Goal: Communication & Community: Ask a question

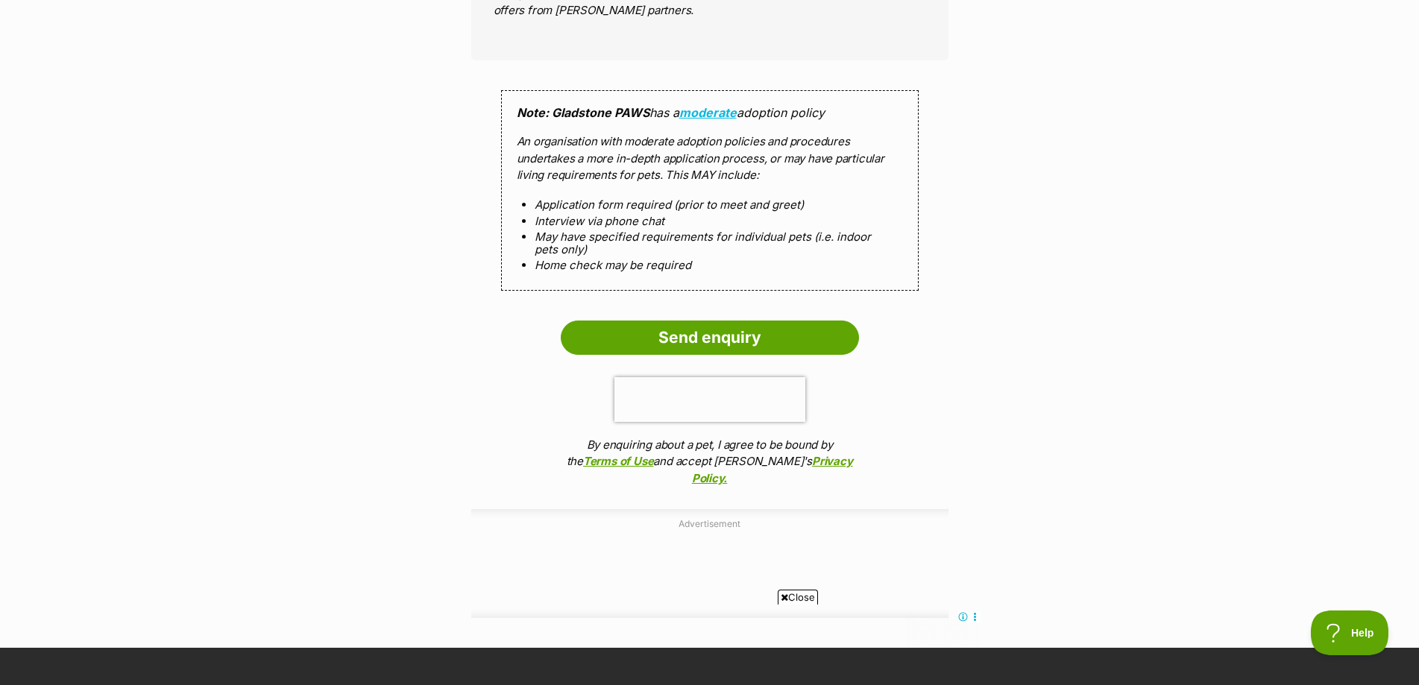
scroll to position [1417, 0]
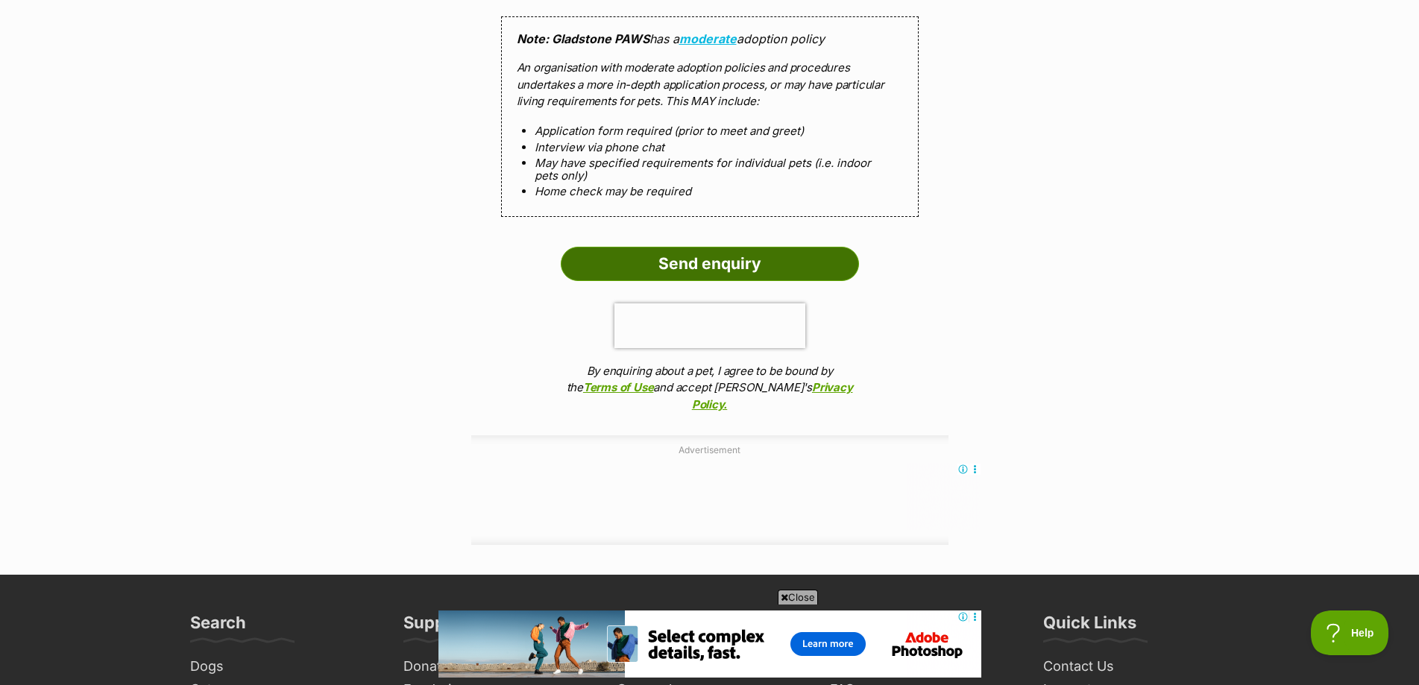
click at [687, 247] on input "Send enquiry" at bounding box center [710, 264] width 298 height 34
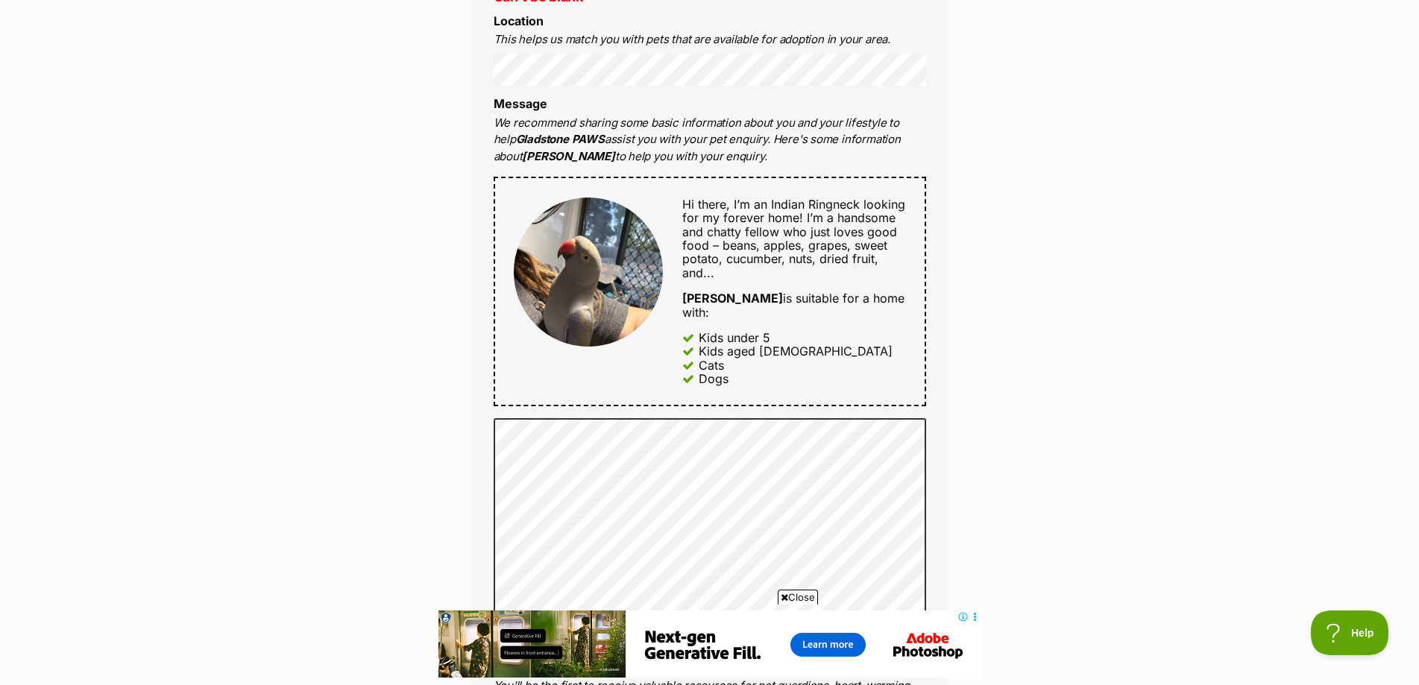
scroll to position [1193, 0]
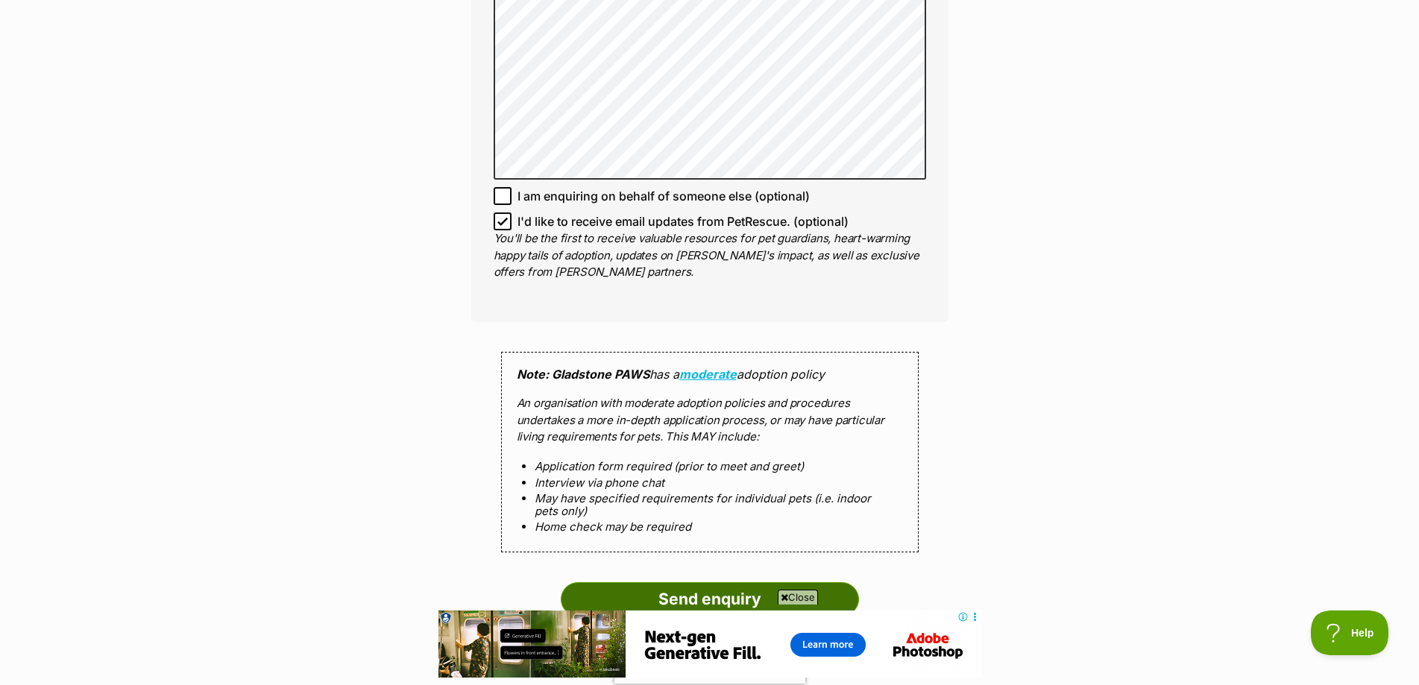
click at [705, 589] on input "Send enquiry" at bounding box center [710, 599] width 298 height 34
click at [684, 585] on input "Send enquiry" at bounding box center [710, 599] width 298 height 34
